Goal: Find specific page/section: Find specific page/section

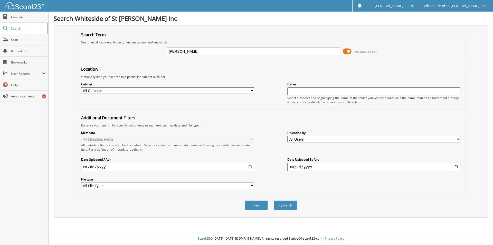
type input "[PERSON_NAME]"
click at [274, 200] on button "Search" at bounding box center [285, 205] width 23 height 10
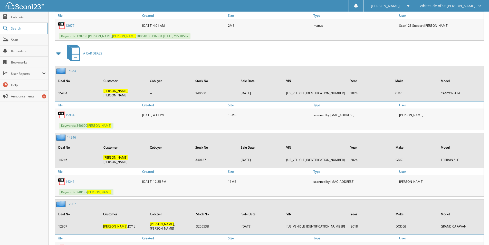
scroll to position [406, 0]
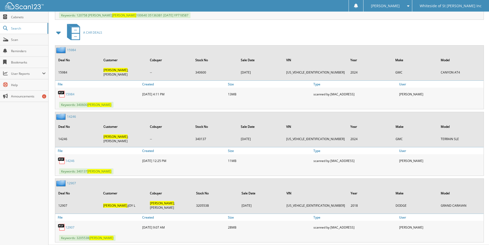
click at [68, 225] on link "12907" at bounding box center [69, 227] width 9 height 4
click at [18, 30] on span "Search" at bounding box center [28, 28] width 34 height 4
